Goal: Find specific page/section: Find specific page/section

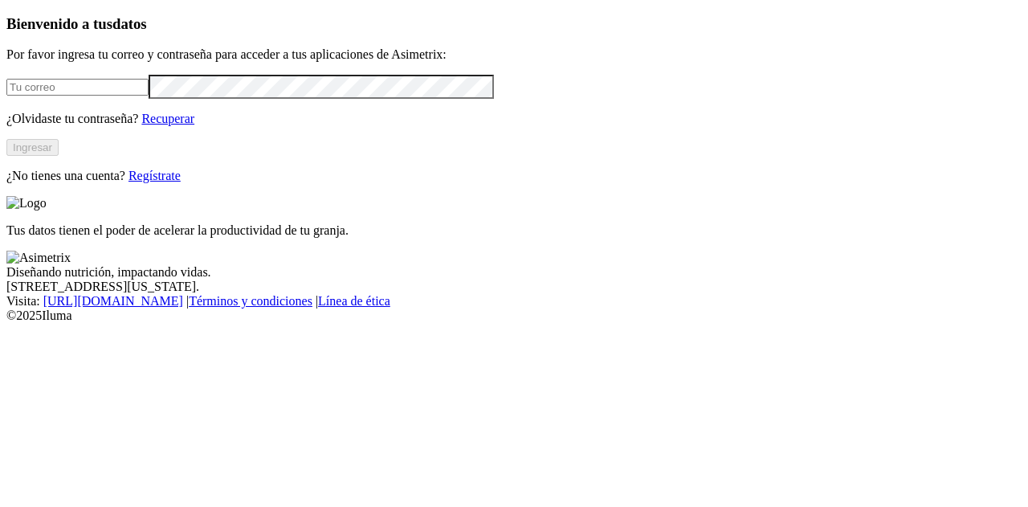
type input "[EMAIL_ADDRESS][DOMAIN_NAME]"
click at [59, 156] on button "Ingresar" at bounding box center [32, 147] width 52 height 17
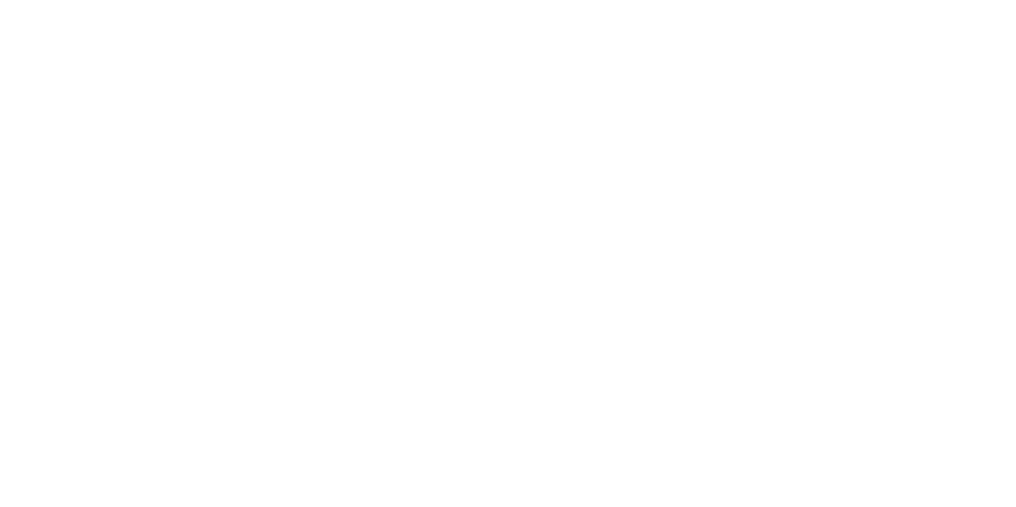
drag, startPoint x: 562, startPoint y: 214, endPoint x: 864, endPoint y: 331, distance: 323.8
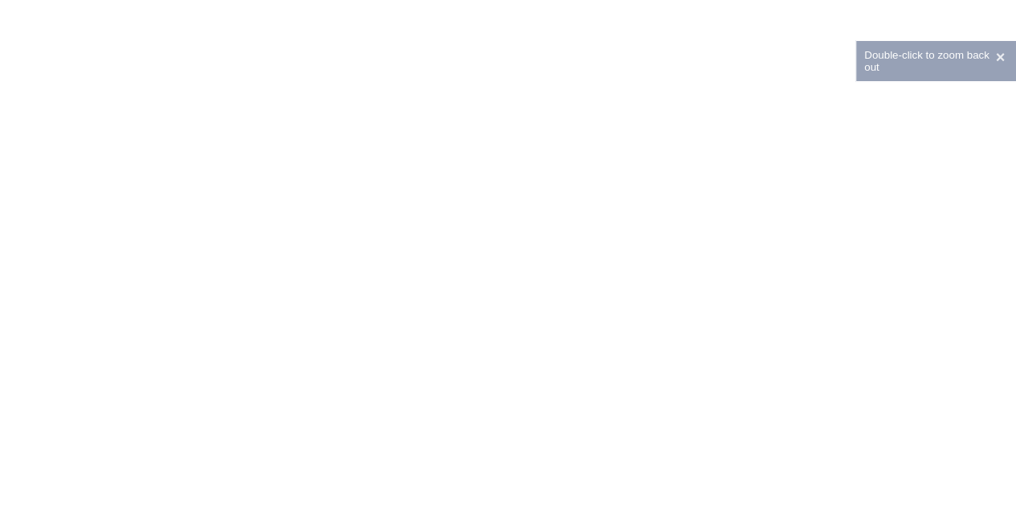
drag, startPoint x: 290, startPoint y: 221, endPoint x: 466, endPoint y: 330, distance: 207.6
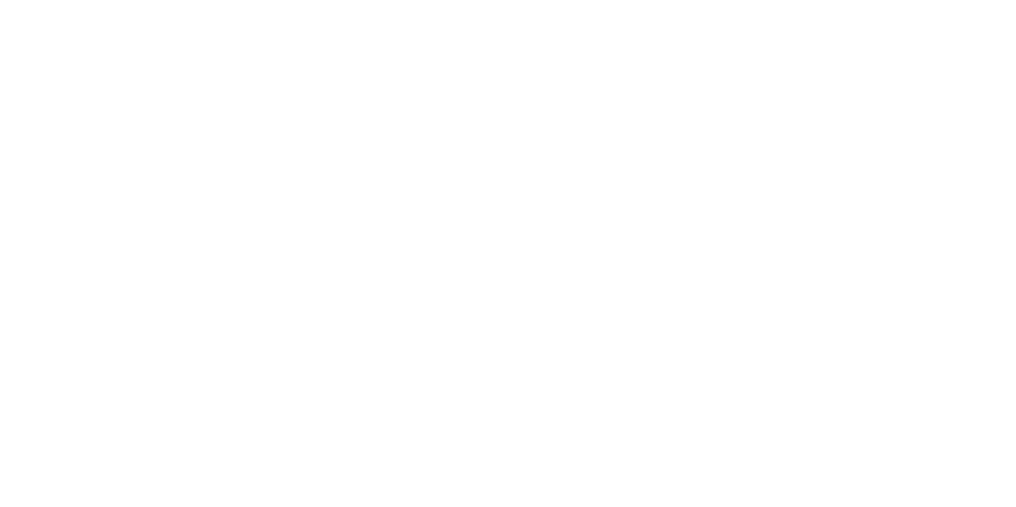
drag, startPoint x: 544, startPoint y: 259, endPoint x: 702, endPoint y: 347, distance: 180.7
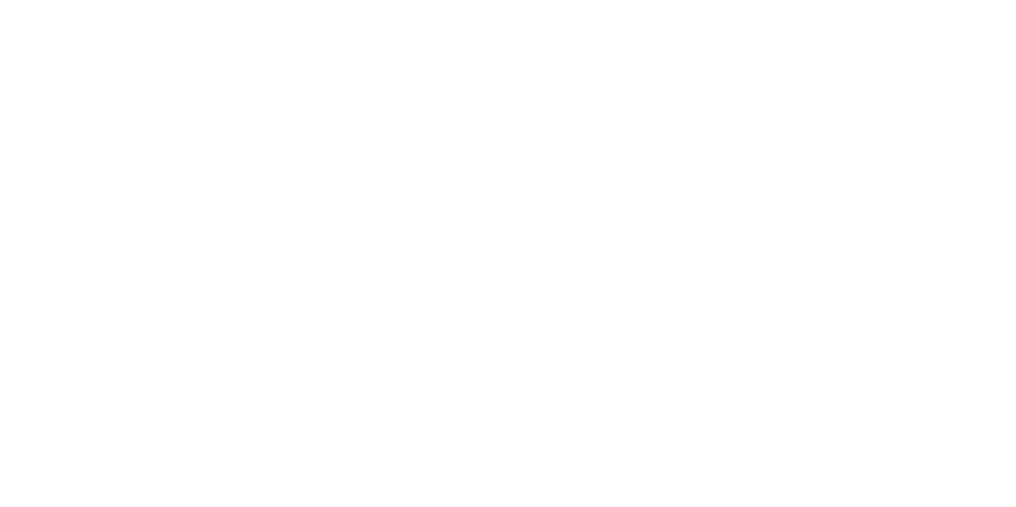
drag, startPoint x: 88, startPoint y: 123, endPoint x: 218, endPoint y: 145, distance: 132.8
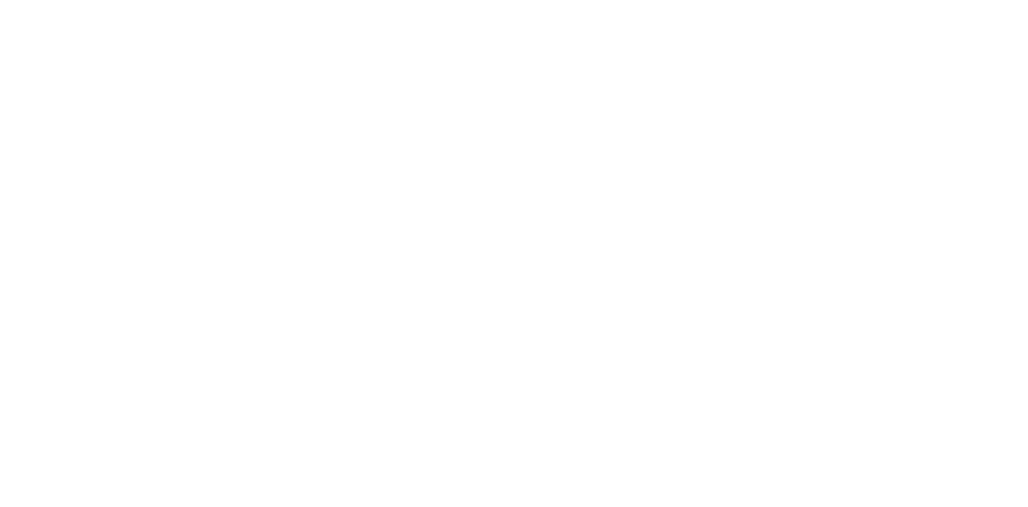
scroll to position [0, 0]
